Goal: Information Seeking & Learning: Learn about a topic

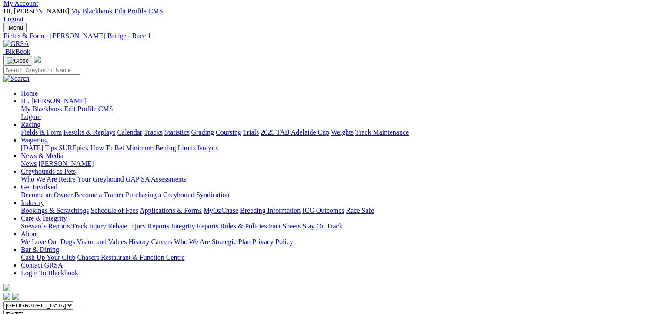
click at [95, 129] on link "Results & Replays" at bounding box center [89, 132] width 52 height 7
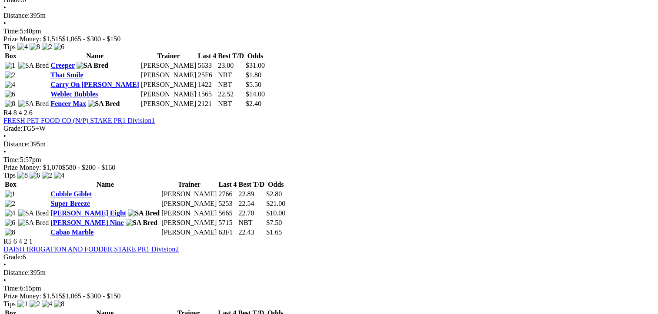
scroll to position [739, 0]
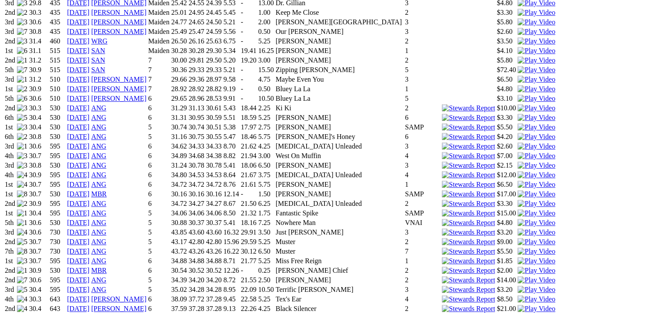
scroll to position [696, 0]
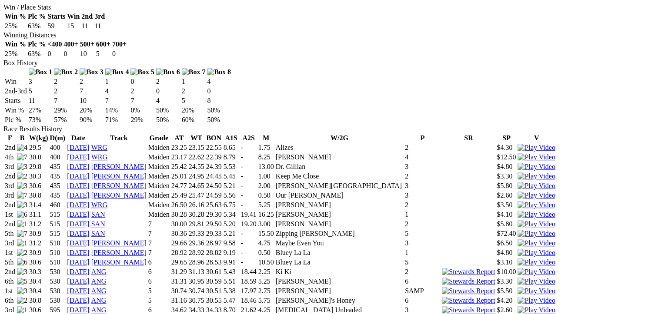
scroll to position [609, 0]
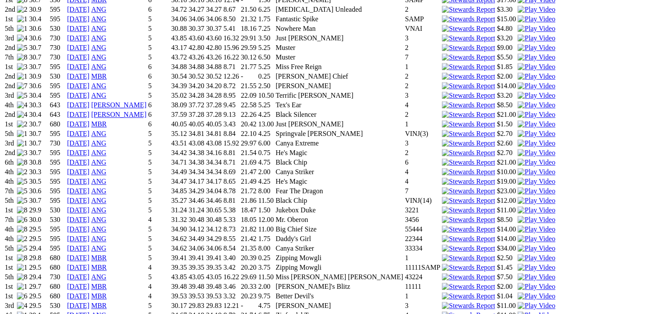
scroll to position [913, 0]
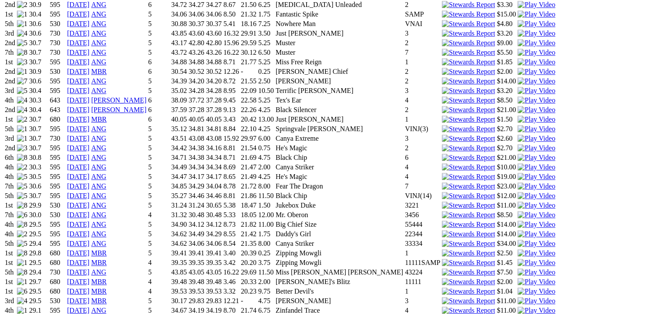
drag, startPoint x: 335, startPoint y: 231, endPoint x: 341, endPoint y: 232, distance: 6.1
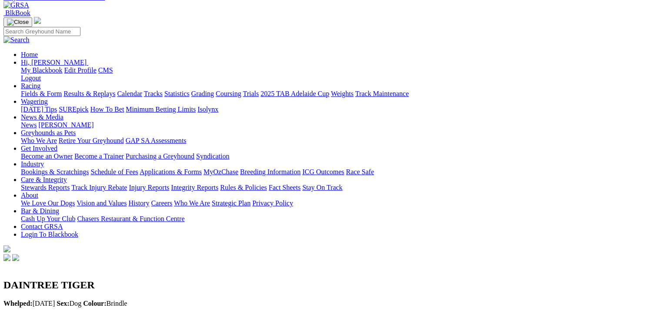
scroll to position [0, 0]
